Goal: Task Accomplishment & Management: Manage account settings

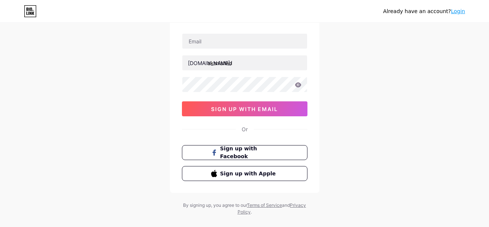
scroll to position [59, 0]
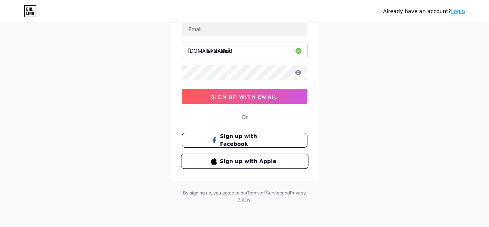
click at [267, 165] on span "Sign up with Apple" at bounding box center [248, 161] width 59 height 8
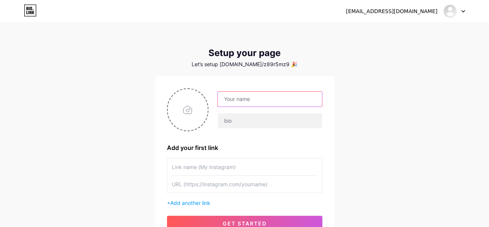
click at [278, 91] on input "text" at bounding box center [270, 98] width 104 height 15
type input "Akshay Nishad"
click at [369, 60] on div "z89r5mz92y@privaterelay.appleid.com Dashboard Logout Setup your page Let’s setu…" at bounding box center [244, 133] width 489 height 266
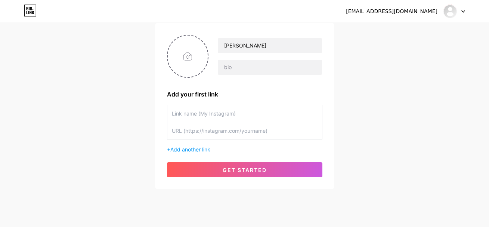
scroll to position [64, 0]
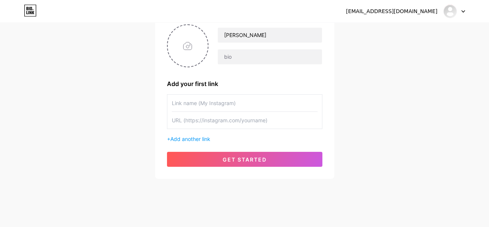
click at [216, 105] on input "text" at bounding box center [245, 102] width 146 height 17
click at [237, 114] on input "text" at bounding box center [245, 120] width 146 height 17
click at [255, 122] on input "text" at bounding box center [245, 120] width 146 height 17
paste input "https://www.instagram.com/kaunakshay/"
type input "https://www.instagram.com/kaunakshay/"
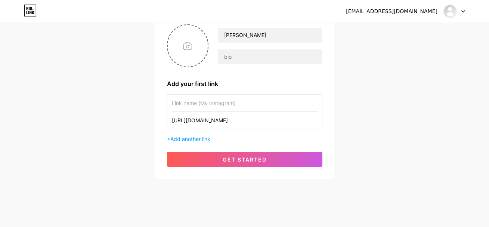
click at [251, 103] on input "text" at bounding box center [245, 102] width 146 height 17
click at [224, 101] on input "text" at bounding box center [245, 102] width 146 height 17
paste input "Digital creator 🎨 | Templates, guides & creative tools to level up your life 🚀"
type input "Digital creator 🎨 | Templates, guides & creative tools to level up your life 🚀"
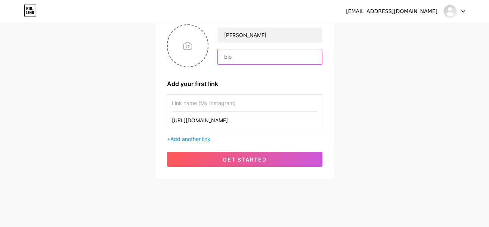
click at [256, 56] on input "text" at bounding box center [270, 56] width 104 height 15
paste input "Digital creator 🎨 | Templates, guides & creative tools to level up your life 🚀"
type input "Digital creator 🎨 | Templates, guides & creative tools to level up your life 🚀"
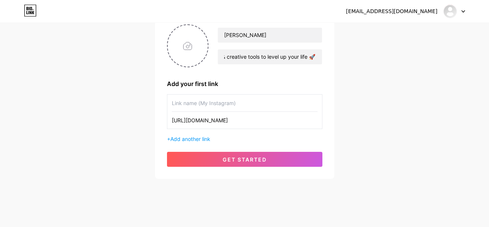
click at [383, 60] on div "z89r5mz92y@privaterelay.appleid.com Dashboard Logout Setup your page Let’s setu…" at bounding box center [244, 69] width 489 height 266
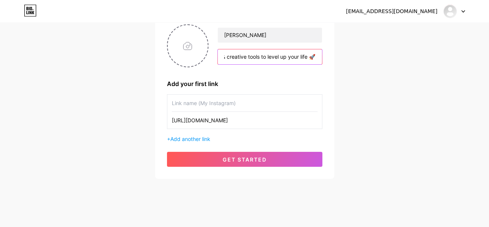
click at [287, 54] on input "Digital creator 🎨 | Templates, guides & creative tools to level up your life 🚀" at bounding box center [270, 56] width 104 height 15
click at [271, 54] on input "text" at bounding box center [270, 56] width 104 height 15
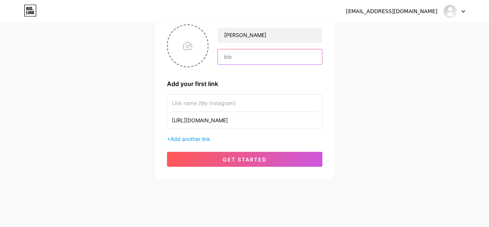
paste input "Digital creator 🎨 | Templates | Creative tools 🚀"
type input "Digital creator 🎨 | Templates | Creative tools 🚀"
click at [267, 62] on input "Digital creator 🎨 | Templates | Creative tools 🚀" at bounding box center [270, 56] width 104 height 15
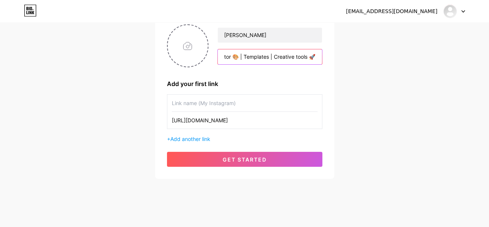
click at [267, 62] on input "Digital creator 🎨 | Templates | Creative tools 🚀" at bounding box center [270, 56] width 104 height 15
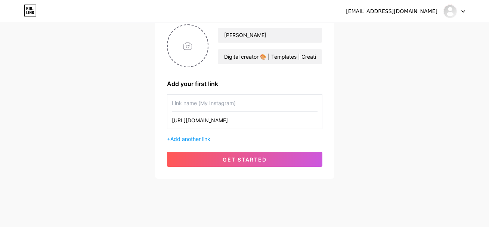
click at [235, 106] on input "text" at bounding box center [245, 102] width 146 height 17
click at [242, 105] on input "text" at bounding box center [245, 102] width 146 height 17
paste input "🛍 Browse My Digital Products"
type input "🛍 Browse My Digital Products"
click at [364, 125] on div "z89r5mz92y@privaterelay.appleid.com Dashboard Logout Setup your page Let’s setu…" at bounding box center [244, 69] width 489 height 266
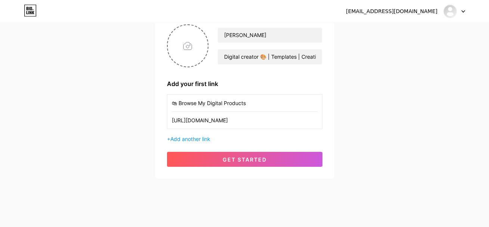
click at [269, 119] on input "https://www.instagram.com/kaunakshay/" at bounding box center [245, 120] width 146 height 17
click at [260, 123] on input "text" at bounding box center [245, 120] width 146 height 17
paste input "https://drive.google.com/drive/folders/1Fi_RpuKr2wp2cVGUgYG4WJbuw4r8WNib?usp=sh…"
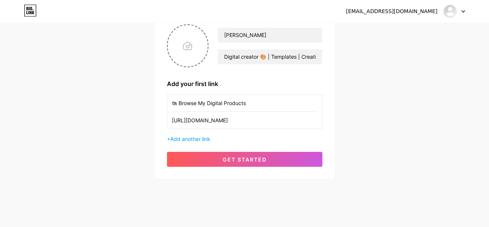
scroll to position [0, 88]
type input "https://drive.google.com/drive/folders/1Fi_RpuKr2wp2cVGUgYG4WJbuw4r8WNib?usp=sh…"
drag, startPoint x: 199, startPoint y: 102, endPoint x: 213, endPoint y: 102, distance: 13.4
click at [213, 102] on input "🛍 Browse My Digital Products" at bounding box center [245, 102] width 146 height 17
click at [203, 103] on input "🛍 Browse My Digital Products" at bounding box center [245, 102] width 146 height 17
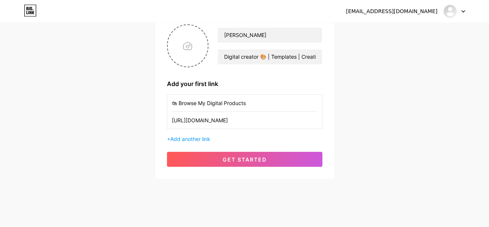
click at [203, 103] on input "🛍 Browse My Digital Products" at bounding box center [245, 102] width 146 height 17
paste input "Free Resource"
click at [203, 105] on input "📂 Free Resources" at bounding box center [245, 102] width 146 height 17
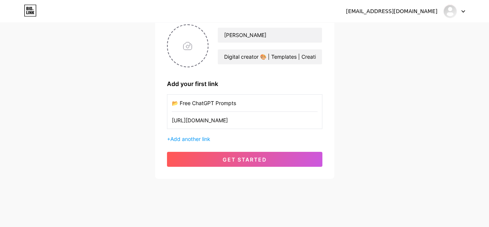
click at [187, 107] on input "📂 Free ChatGPT Prompts" at bounding box center [245, 102] width 146 height 17
type input "📂 ChatGPT Prompts"
click at [206, 136] on span "Add another link" at bounding box center [190, 138] width 40 height 6
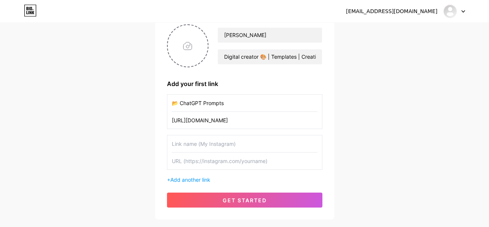
click at [212, 149] on input "text" at bounding box center [245, 143] width 146 height 17
paste input "📩 Contact Me"
type input "📩 Contact Me"
click at [219, 154] on input "text" at bounding box center [245, 160] width 146 height 17
click at [222, 162] on input "text" at bounding box center [245, 160] width 146 height 17
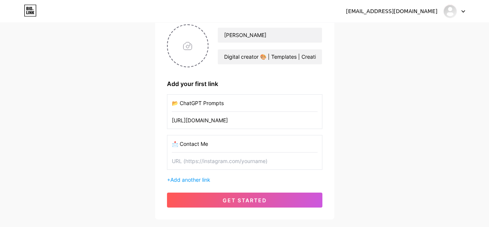
paste input "mailto:your@email.com"
drag, startPoint x: 188, startPoint y: 160, endPoint x: 200, endPoint y: 161, distance: 11.2
click at [200, 161] on input "mailto:your@email.com" at bounding box center [245, 160] width 146 height 17
type input "mailto:akshaynishad98@email.com"
click at [205, 182] on span "Add another link" at bounding box center [190, 179] width 40 height 6
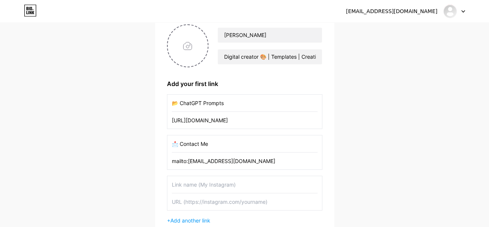
scroll to position [97, 0]
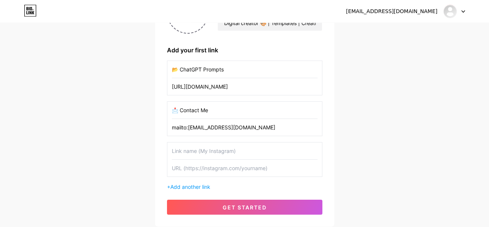
click at [202, 149] on input "text" at bounding box center [245, 150] width 146 height 17
paste input "🔥 Bestsellers"
type input "🔥 Bestsellers"
click at [201, 170] on input "text" at bounding box center [245, 167] width 146 height 17
click at [225, 175] on input "text" at bounding box center [245, 167] width 146 height 17
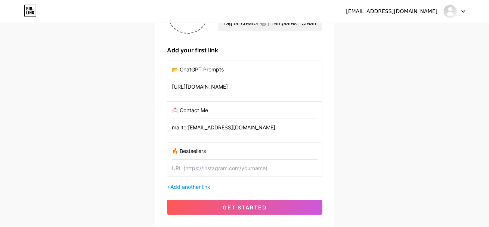
paste input "https://drive.google.com/drive/folders/1cfUIxvQEVzEe1E8IQ93_54su9RqVgyi8?usp=sh…"
type input "https://drive.google.com/drive/folders/1cfUIxvQEVzEe1E8IQ93_54su9RqVgyi8?usp=sh…"
click at [191, 152] on input "🔥 Bestsellers" at bounding box center [245, 150] width 146 height 17
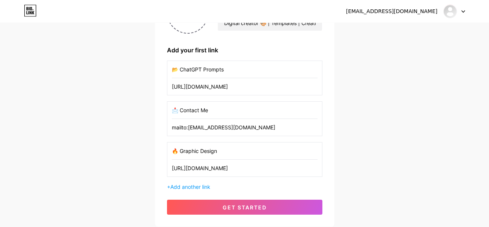
drag, startPoint x: 181, startPoint y: 153, endPoint x: 258, endPoint y: 156, distance: 76.9
click at [258, 156] on input "🔥 Graphic Design" at bounding box center [245, 150] width 146 height 17
paste input "s Design Masterclass"
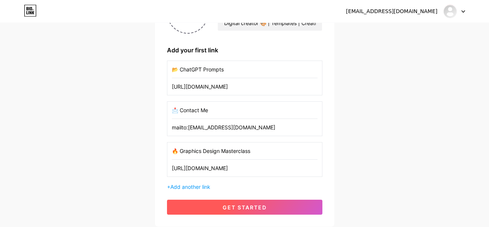
type input "🔥 Graphics Design Masterclass"
click at [251, 207] on span "get started" at bounding box center [244, 207] width 44 height 6
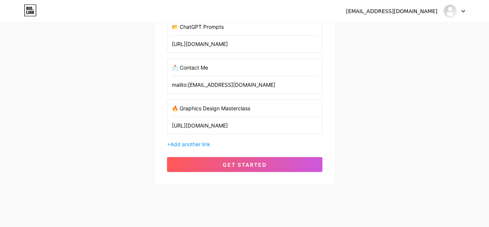
scroll to position [128, 0]
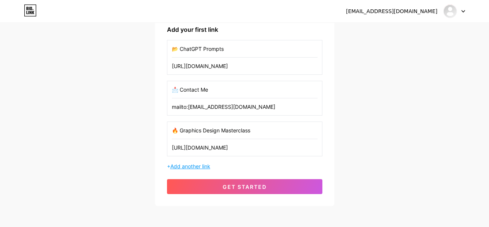
click at [194, 169] on span "Add another link" at bounding box center [190, 166] width 40 height 6
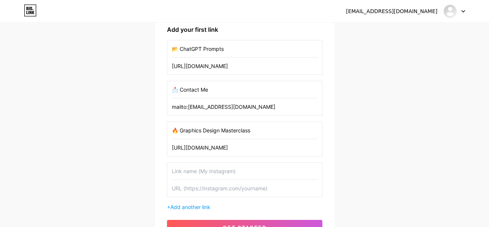
click at [250, 90] on input "📩 Contact Me" at bounding box center [245, 89] width 146 height 17
click at [210, 165] on input "text" at bounding box center [245, 170] width 146 height 17
paste input "📩 Contact Me"
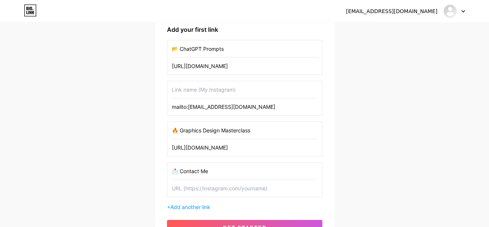
type input "📩 Contact Me"
click at [214, 186] on input "text" at bounding box center [245, 188] width 146 height 17
click at [221, 104] on input "mailto:akshaynishad98@email.com" at bounding box center [245, 106] width 146 height 17
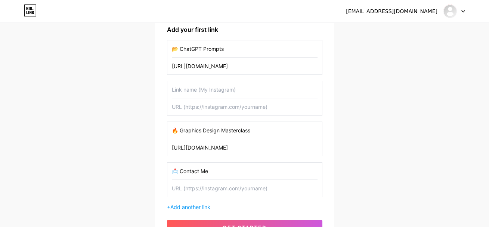
click at [199, 187] on input "text" at bounding box center [245, 188] width 146 height 17
paste input "mailto:akshaynishad98@email.com"
type input "mailto:akshaynishad98@email.com"
click at [393, 140] on div "z89r5mz92y@privaterelay.appleid.com Dashboard Logout Setup your page Let’s setu…" at bounding box center [244, 71] width 489 height 398
click at [244, 103] on input "text" at bounding box center [245, 106] width 146 height 17
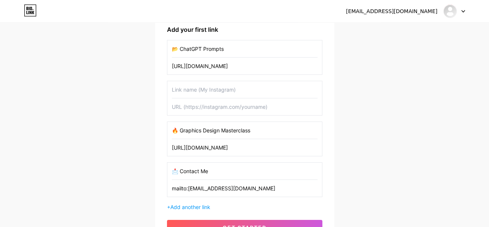
paste input "https://drive.google.com/drive/folders/1loaryLaJVtgcix7KNsbL00pbh920ELr0?usp=dr…"
type input "https://drive.google.com/drive/folders/1loaryLaJVtgcix7KNsbL00pbh920ELr0?usp=dr…"
click at [240, 90] on input "text" at bounding box center [245, 89] width 146 height 17
click at [258, 84] on input "text" at bounding box center [245, 89] width 146 height 17
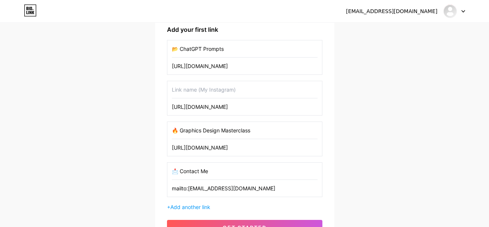
paste input "Elementor Pro Latest Version"
type input "Elementor Pro Latest Version"
click at [369, 109] on div "z89r5mz92y@privaterelay.appleid.com Dashboard Logout Setup your page Let’s setu…" at bounding box center [244, 71] width 489 height 398
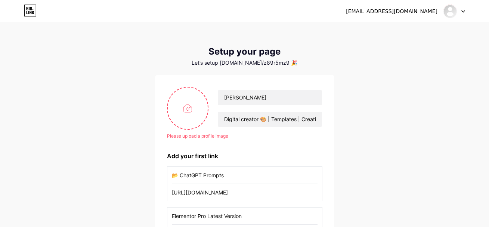
scroll to position [0, 0]
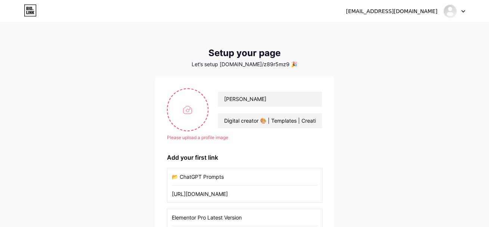
click at [462, 10] on div at bounding box center [454, 10] width 22 height 13
click at [454, 91] on div "z89r5mz92y@privaterelay.appleid.com Dashboard Logout Setup your page Let’s setu…" at bounding box center [244, 199] width 489 height 398
drag, startPoint x: 275, startPoint y: 65, endPoint x: 264, endPoint y: 65, distance: 11.2
click at [274, 65] on div "Let’s setup bio.link/z89r5mz9 🎉" at bounding box center [244, 64] width 179 height 6
click at [260, 64] on div "Let’s setup bio.link/z89r5mz9 🎉" at bounding box center [244, 64] width 179 height 6
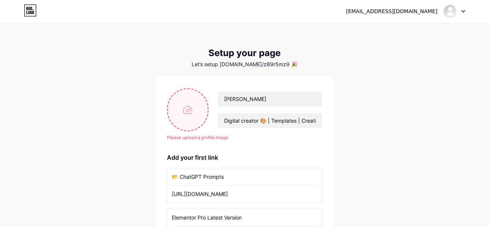
click at [187, 109] on input "file" at bounding box center [188, 109] width 40 height 41
type input "C:\fakepath\ChatGPT Image Aug 14, 2025, 06_44_17 PM.png"
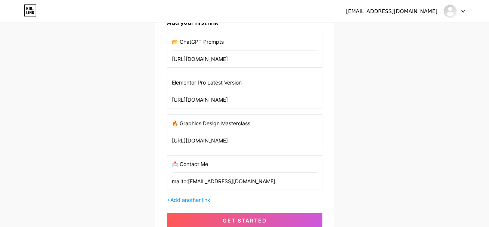
scroll to position [191, 0]
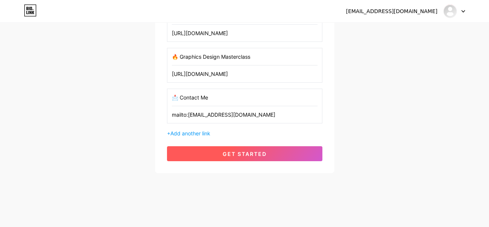
click at [295, 155] on button "get started" at bounding box center [244, 153] width 155 height 15
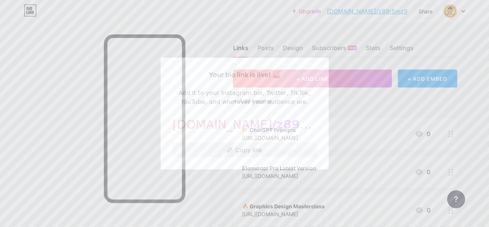
click at [274, 146] on button "Copy link" at bounding box center [244, 149] width 144 height 15
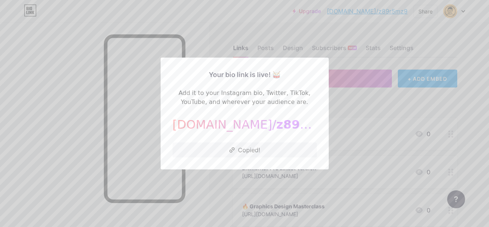
click at [435, 49] on div at bounding box center [244, 113] width 489 height 227
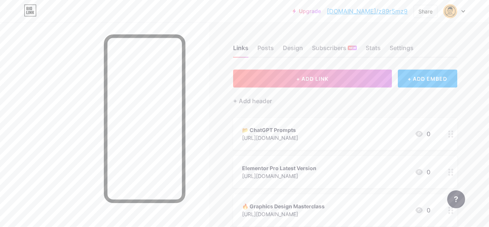
click at [459, 13] on div at bounding box center [454, 10] width 22 height 13
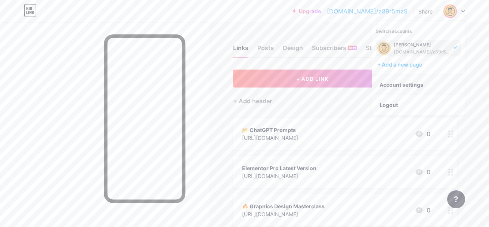
click at [419, 84] on link "Account settings" at bounding box center [418, 85] width 93 height 20
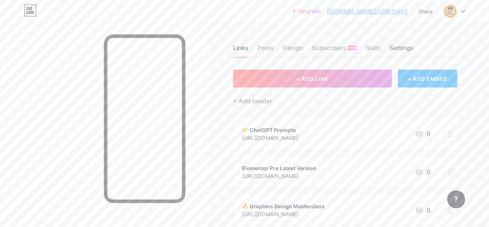
click at [405, 49] on div "Settings" at bounding box center [401, 49] width 24 height 13
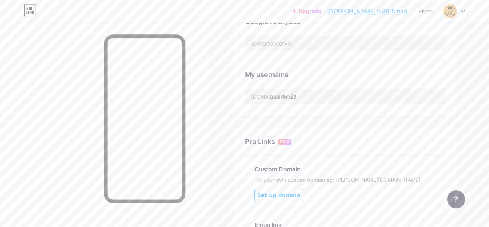
scroll to position [253, 0]
drag, startPoint x: 270, startPoint y: 97, endPoint x: 308, endPoint y: 96, distance: 38.5
click at [308, 96] on div "bio.link/ z89r5mz9" at bounding box center [345, 98] width 200 height 16
click at [287, 103] on input "z89r5mz9" at bounding box center [344, 98] width 199 height 15
click at [303, 101] on input "z89r5mz9" at bounding box center [344, 98] width 199 height 15
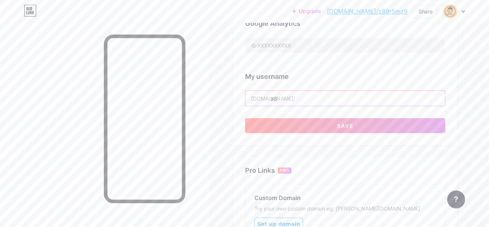
type input "z"
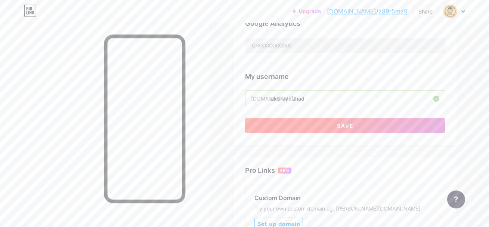
click at [354, 130] on button "Save" at bounding box center [345, 125] width 200 height 15
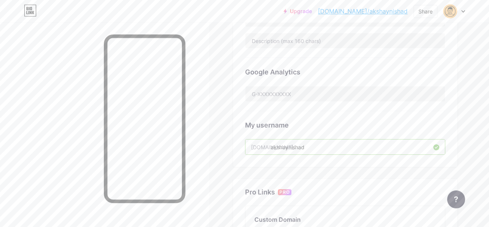
scroll to position [231, 0]
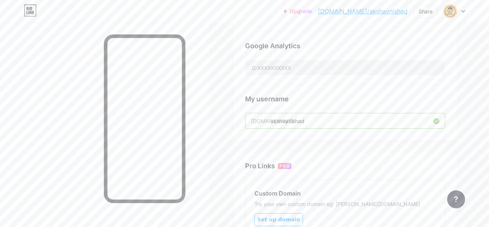
click at [288, 120] on input "akshaynishad" at bounding box center [344, 120] width 199 height 15
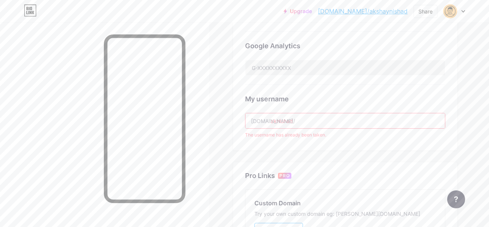
drag, startPoint x: 281, startPoint y: 121, endPoint x: 302, endPoint y: 120, distance: 21.3
click at [302, 120] on input "aknishad" at bounding box center [344, 120] width 199 height 15
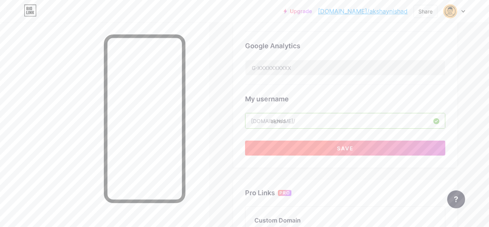
type input "aknsd"
click at [333, 147] on button "Save" at bounding box center [345, 147] width 200 height 15
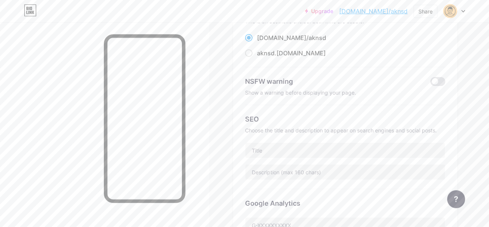
scroll to position [0, 0]
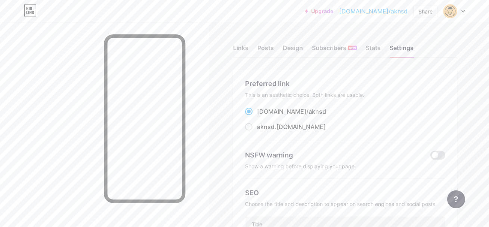
click at [275, 113] on div "bio.link/ aknsd" at bounding box center [291, 111] width 69 height 9
click at [262, 116] on input "bio.link/ aknsd" at bounding box center [259, 118] width 5 height 5
drag, startPoint x: 257, startPoint y: 105, endPoint x: 306, endPoint y: 107, distance: 48.9
click at [306, 107] on div "Preferred link This is an aesthetic choice. Both links are usable. bio.link/ ak…" at bounding box center [345, 109] width 200 height 62
copy div "bio.link/ aknsd"
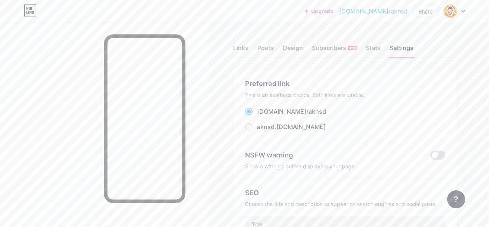
click at [441, 104] on div "Preferred link This is an aesthetic choice. Both links are usable. bio.link/ ak…" at bounding box center [345, 109] width 200 height 62
